Goal: Information Seeking & Learning: Learn about a topic

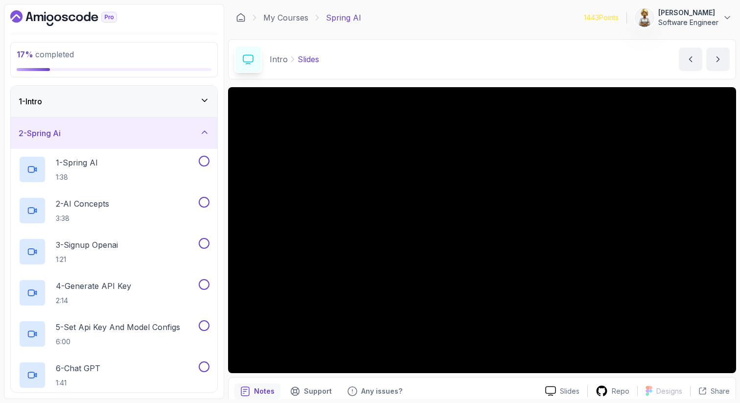
scroll to position [20, 0]
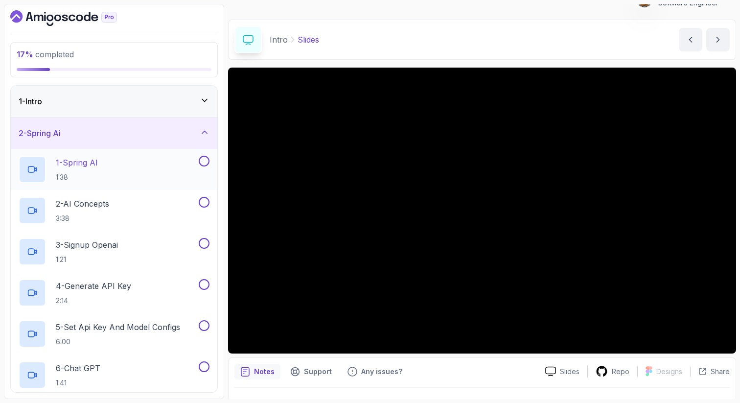
click at [160, 162] on div "1 - Spring AI 1:38" at bounding box center [108, 169] width 178 height 27
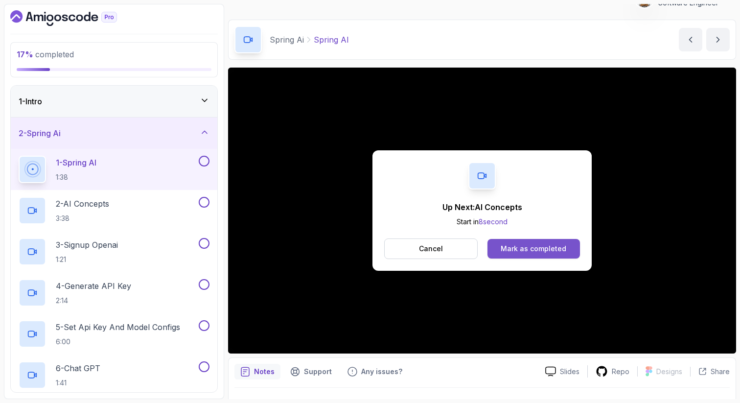
click at [523, 251] on div "Mark as completed" at bounding box center [534, 249] width 66 height 10
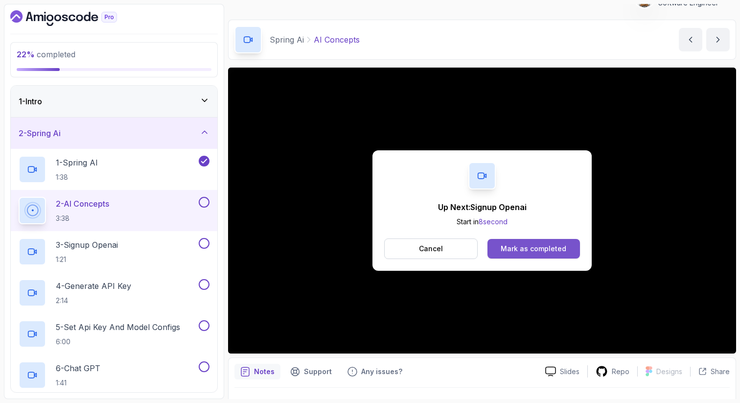
click at [535, 253] on div "Mark as completed" at bounding box center [534, 249] width 66 height 10
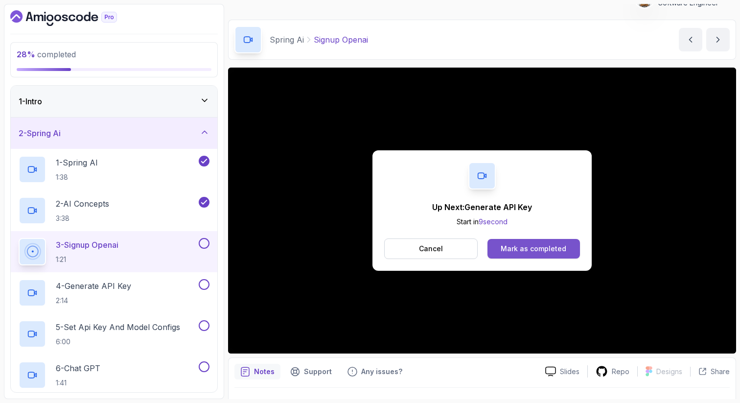
click at [528, 252] on div "Mark as completed" at bounding box center [534, 249] width 66 height 10
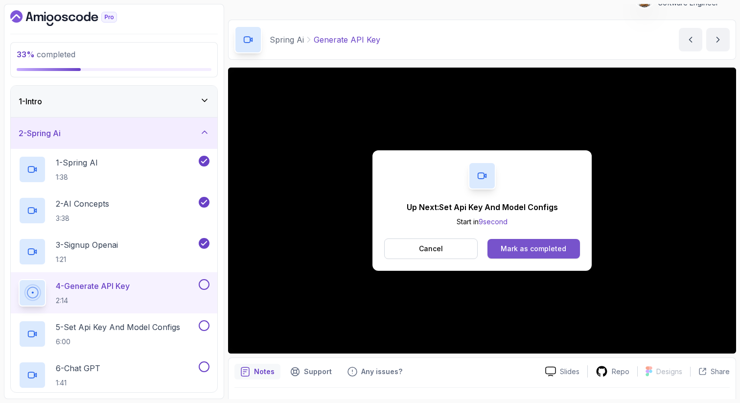
click at [516, 249] on div "Mark as completed" at bounding box center [534, 249] width 66 height 10
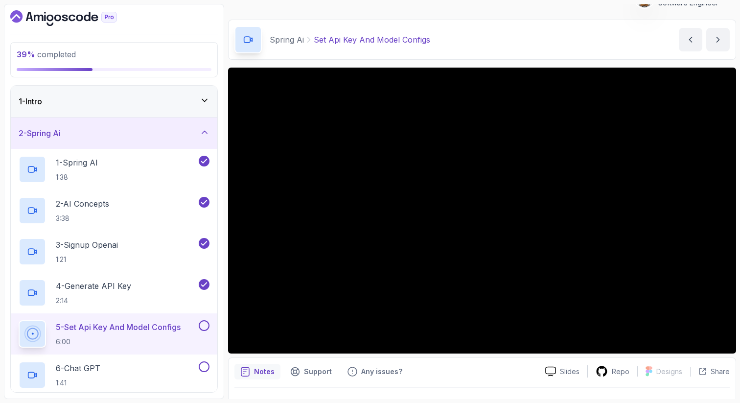
click at [136, 331] on p "5 - Set Api Key And Model Configs" at bounding box center [118, 327] width 125 height 12
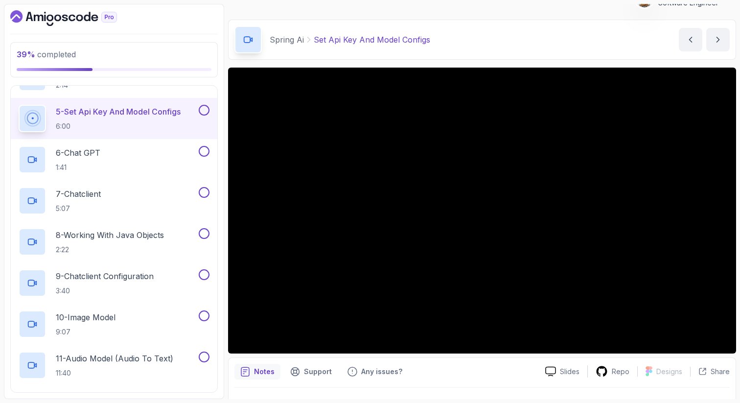
scroll to position [235, 0]
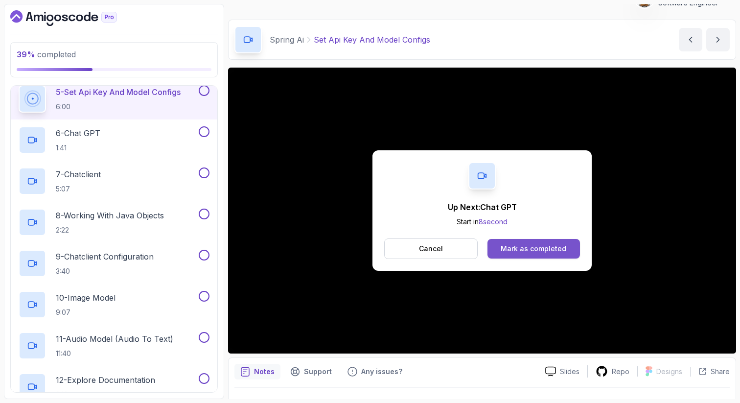
click at [565, 248] on button "Mark as completed" at bounding box center [533, 249] width 92 height 20
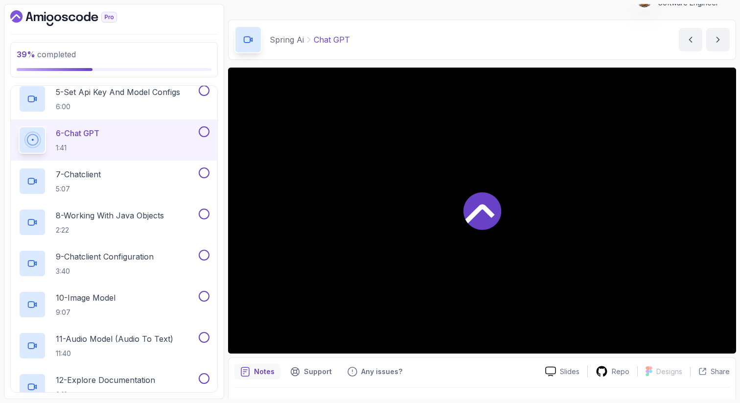
scroll to position [241, 0]
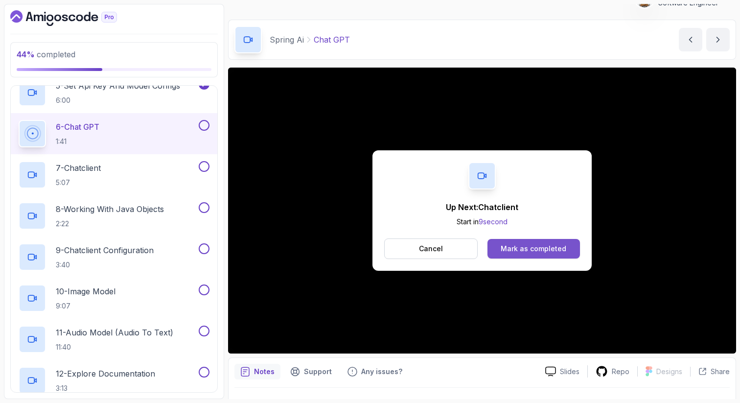
click at [562, 248] on div "Mark as completed" at bounding box center [534, 249] width 66 height 10
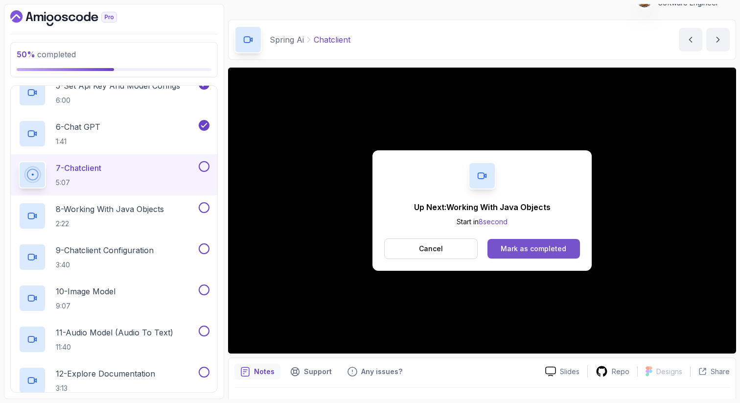
click at [517, 252] on div "Mark as completed" at bounding box center [534, 249] width 66 height 10
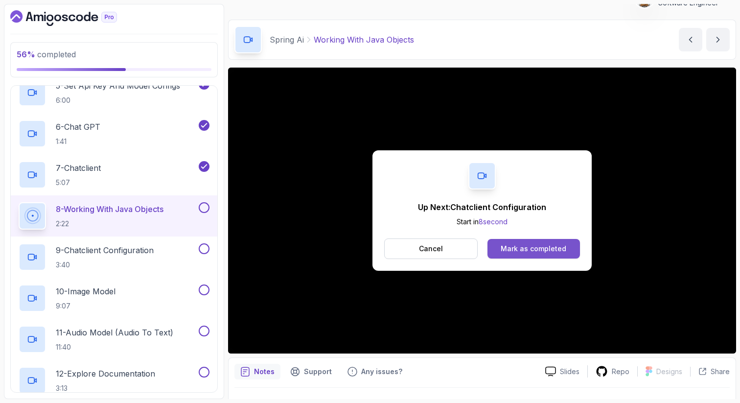
click at [566, 253] on button "Mark as completed" at bounding box center [533, 249] width 92 height 20
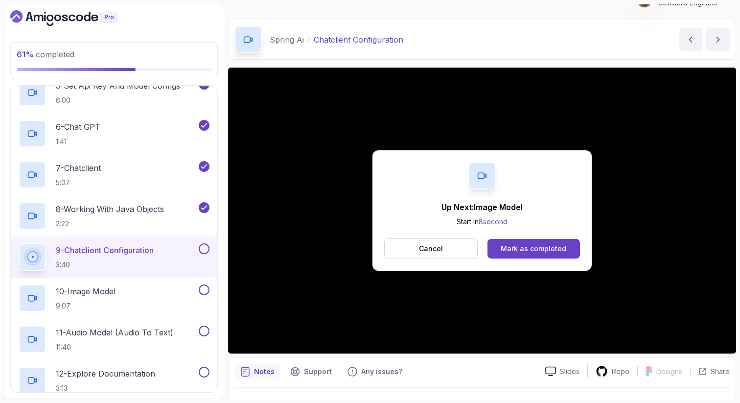
click at [549, 232] on div "Up Next: Image Model Start in 8 second Cancel Mark as completed" at bounding box center [481, 210] width 219 height 120
click at [549, 243] on button "Mark as completed" at bounding box center [533, 249] width 92 height 20
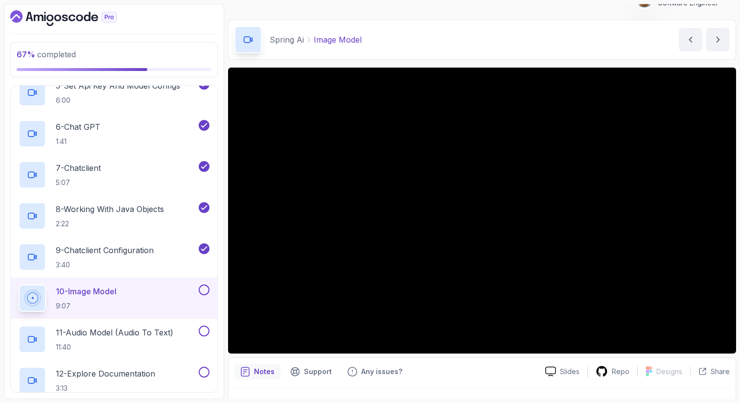
click at [93, 292] on p "10 - Image Model" at bounding box center [86, 291] width 61 height 12
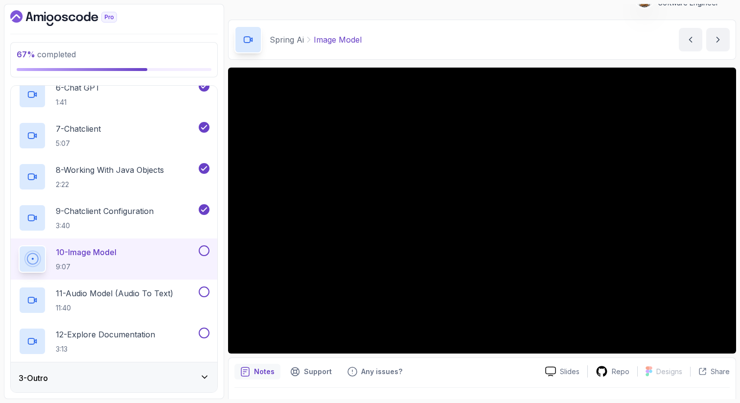
scroll to position [281, 0]
click at [207, 371] on icon at bounding box center [205, 376] width 10 height 10
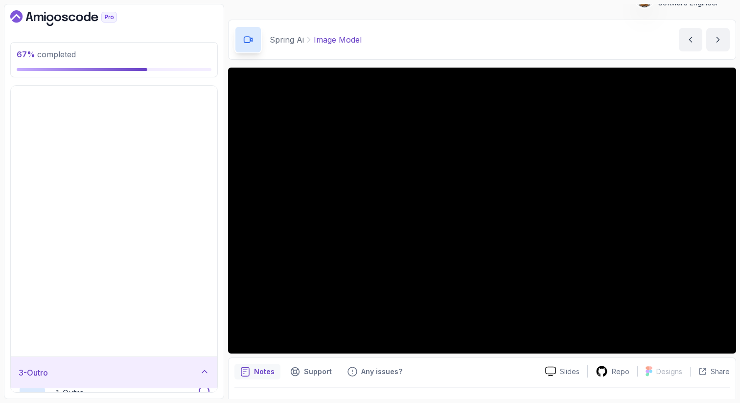
scroll to position [0, 0]
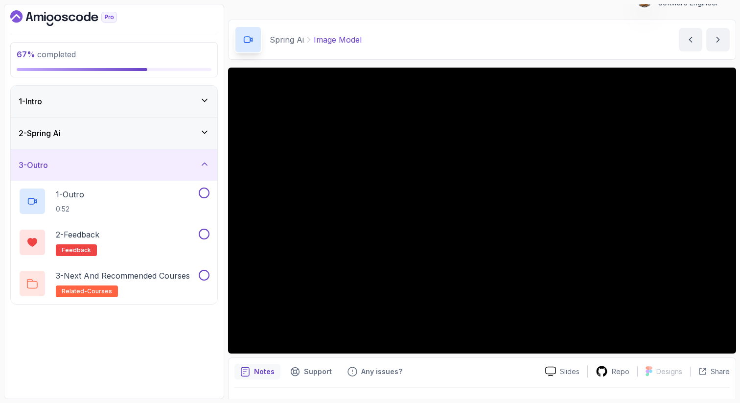
click at [204, 157] on div "3 - Outro" at bounding box center [114, 164] width 207 height 31
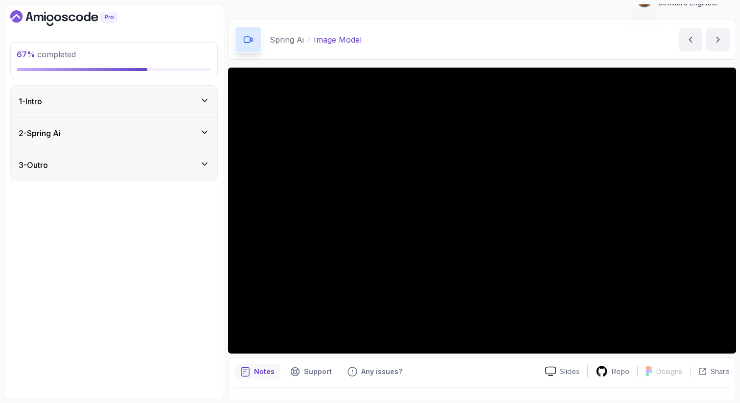
click at [207, 128] on icon at bounding box center [205, 132] width 10 height 10
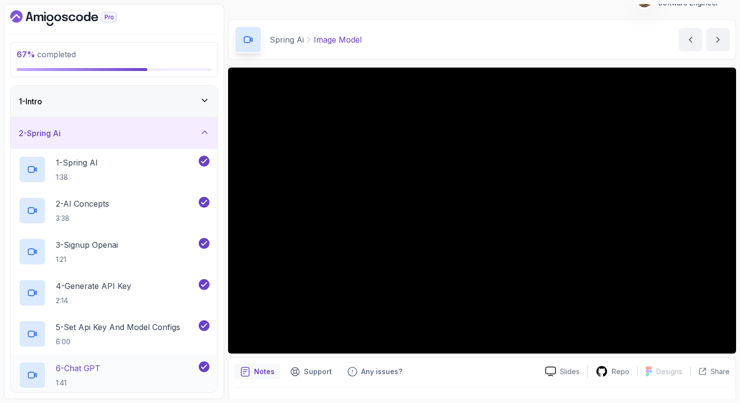
click at [87, 368] on p "6 - Chat GPT" at bounding box center [78, 368] width 45 height 12
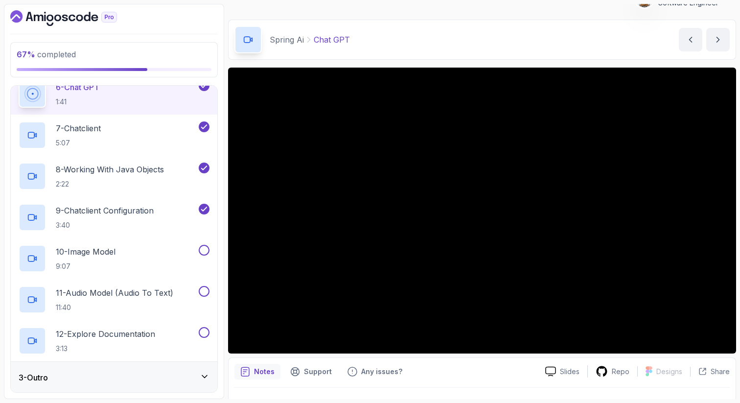
scroll to position [281, 0]
click at [107, 213] on p "9 - Chatclient Configuration" at bounding box center [105, 210] width 98 height 12
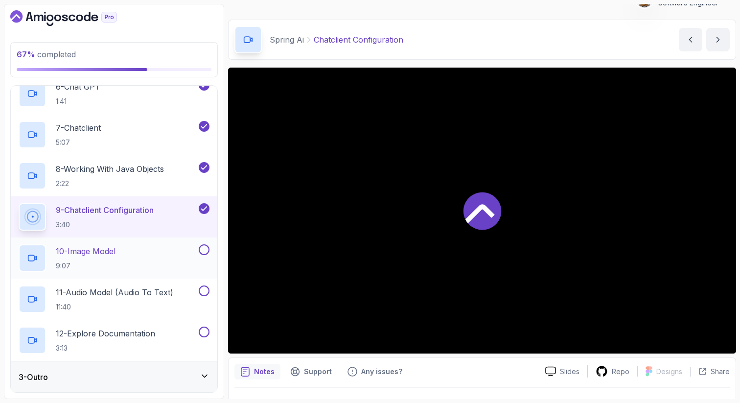
click at [124, 244] on div "10 - Image Model 9:07" at bounding box center [108, 257] width 178 height 27
